Goal: Transaction & Acquisition: Purchase product/service

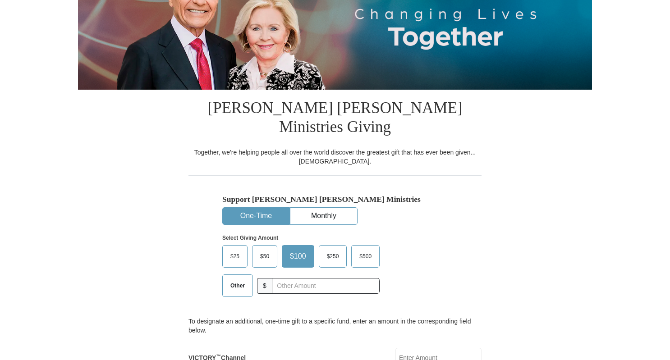
scroll to position [121, 0]
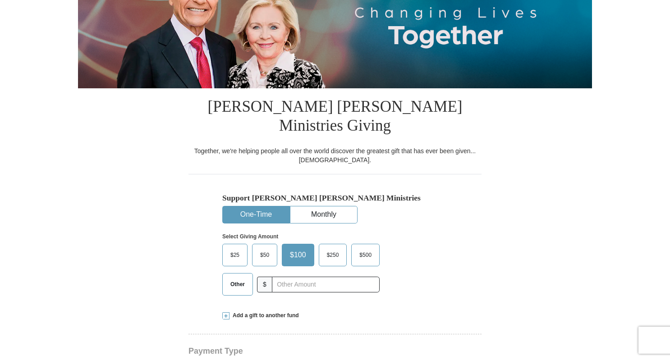
select select "OK"
click at [238, 248] on span "$25" at bounding box center [235, 255] width 18 height 14
click at [0, 0] on input "$25" at bounding box center [0, 0] width 0 height 0
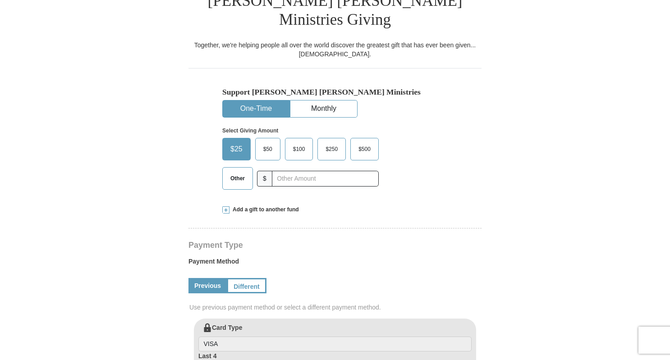
scroll to position [227, 0]
click at [237, 142] on span "$25" at bounding box center [236, 149] width 21 height 14
click at [0, 0] on input "$25" at bounding box center [0, 0] width 0 height 0
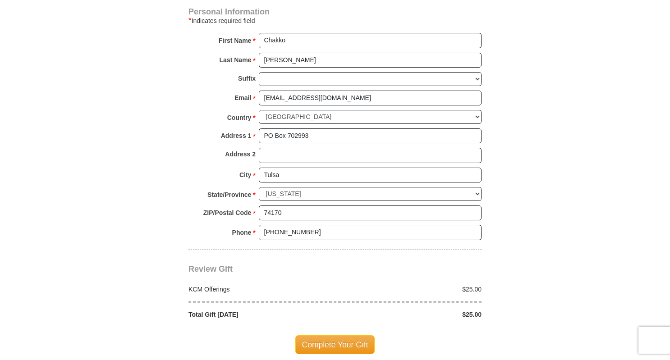
scroll to position [627, 0]
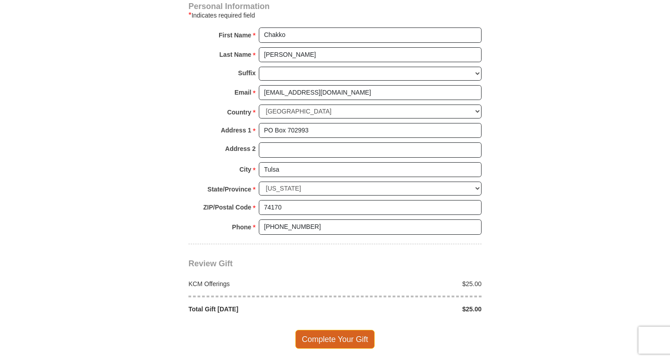
click at [350, 330] on span "Complete Your Gift" at bounding box center [335, 339] width 80 height 19
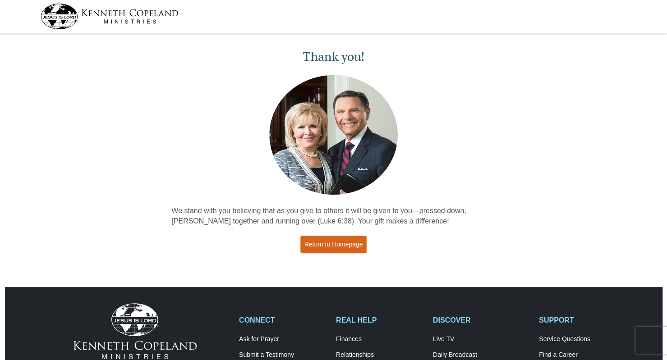
click at [361, 245] on link "Return to Homepage" at bounding box center [333, 245] width 67 height 18
